Goal: Transaction & Acquisition: Purchase product/service

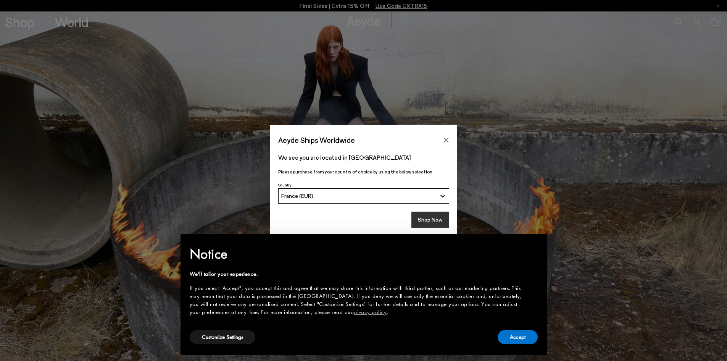
click at [433, 215] on button "Shop Now" at bounding box center [431, 220] width 38 height 16
click at [512, 331] on button "Accept" at bounding box center [518, 337] width 40 height 14
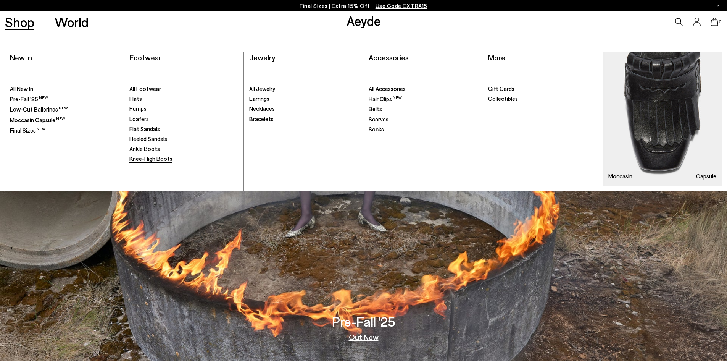
click at [145, 160] on span "Knee-High Boots" at bounding box center [150, 158] width 43 height 7
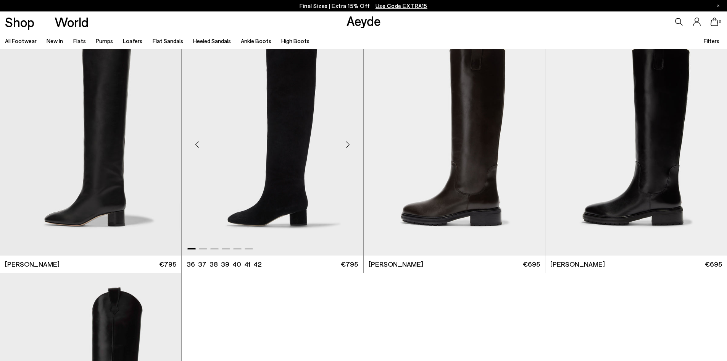
scroll to position [76, 0]
